Goal: Task Accomplishment & Management: Manage account settings

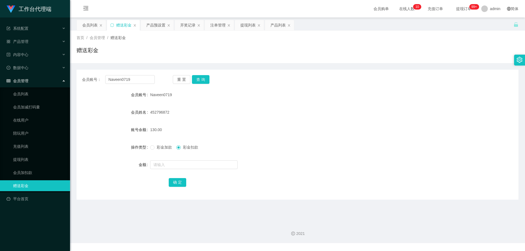
click at [291, 49] on div "赠送彩金" at bounding box center [298, 52] width 442 height 13
click at [113, 24] on icon "图标: sync" at bounding box center [112, 25] width 4 height 4
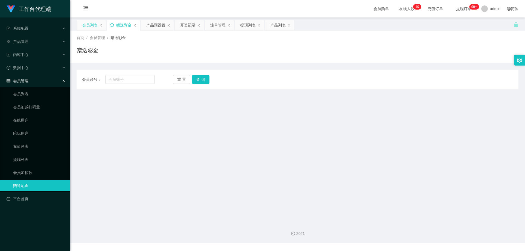
click at [91, 24] on div "会员列表" at bounding box center [89, 25] width 15 height 10
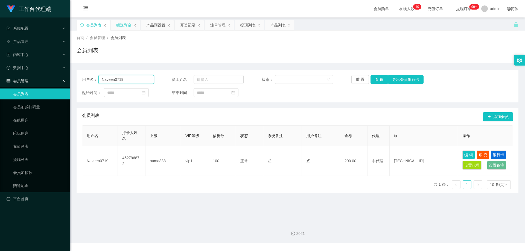
drag, startPoint x: 128, startPoint y: 78, endPoint x: 80, endPoint y: 78, distance: 47.3
click at [80, 78] on div "用户名： Naveen0719 员工姓名： 状态： 重 置 查 询 导出会员银行卡 起始时间： 结束时间：" at bounding box center [298, 86] width 442 height 33
paste input "91002538"
type input "91002538"
click at [375, 81] on button "查 询" at bounding box center [378, 79] width 17 height 9
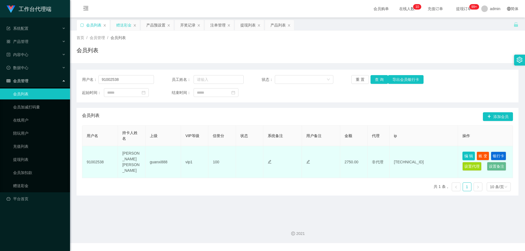
click at [465, 154] on button "编 辑" at bounding box center [468, 156] width 13 height 9
type input "91002538"
type input "[PERSON_NAME] [PERSON_NAME]"
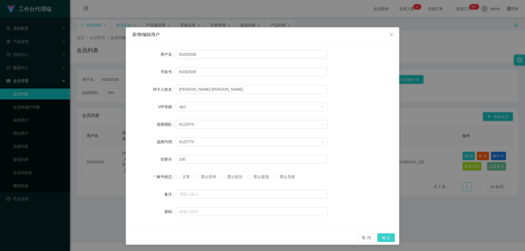
click at [385, 237] on button "确 定" at bounding box center [385, 237] width 17 height 9
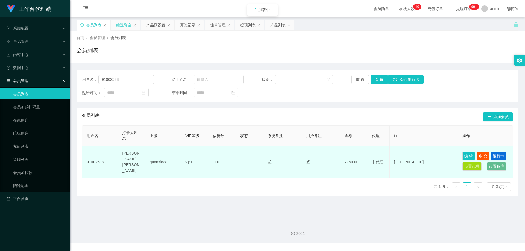
click at [480, 156] on button "账 变" at bounding box center [482, 156] width 13 height 9
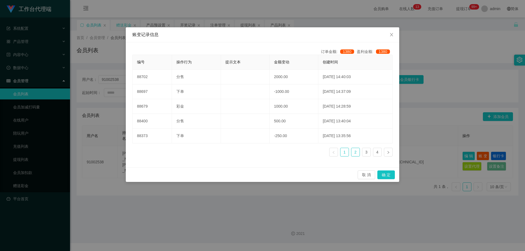
click at [355, 155] on link "2" at bounding box center [355, 152] width 8 height 8
click at [340, 154] on li "1" at bounding box center [344, 152] width 9 height 9
click at [362, 154] on ul "1 2 3 4" at bounding box center [360, 152] width 63 height 9
drag, startPoint x: 363, startPoint y: 154, endPoint x: 367, endPoint y: 154, distance: 4.4
click at [363, 154] on link "3" at bounding box center [366, 152] width 8 height 8
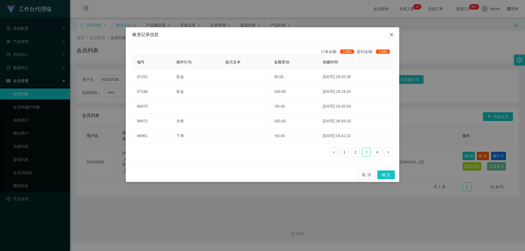
click at [391, 35] on icon "图标: close" at bounding box center [391, 34] width 3 height 3
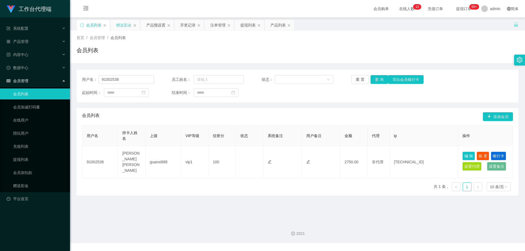
click at [206, 58] on div "会员列表" at bounding box center [298, 52] width 442 height 13
